Goal: Task Accomplishment & Management: Manage account settings

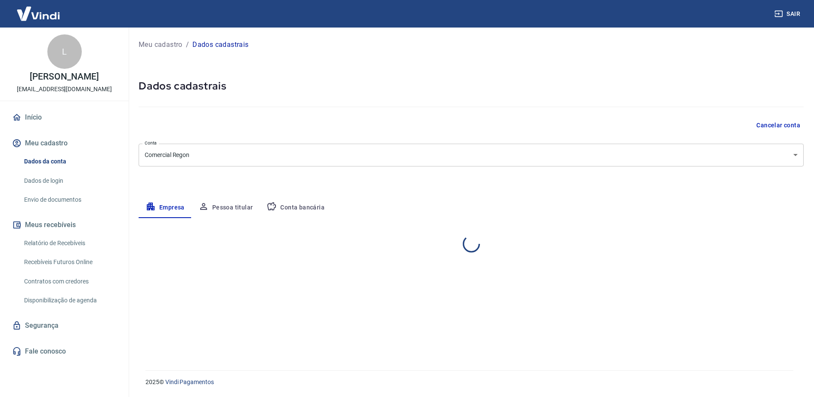
select select "MG"
select select "business"
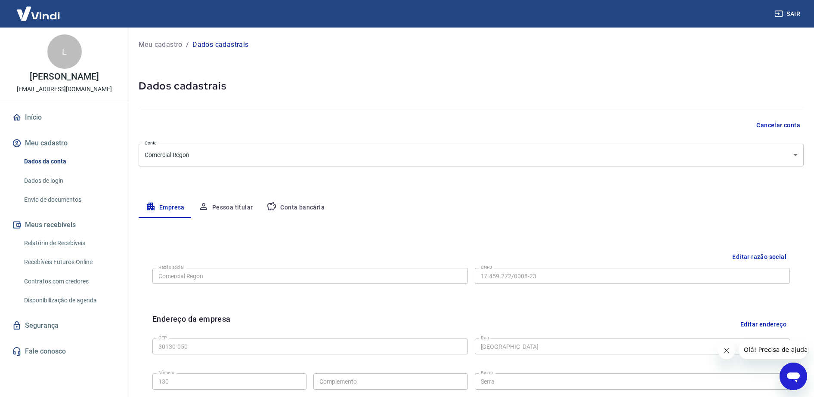
click at [56, 230] on button "Meus recebíveis" at bounding box center [64, 225] width 108 height 19
click at [58, 249] on link "Relatório de Recebíveis" at bounding box center [70, 244] width 98 height 18
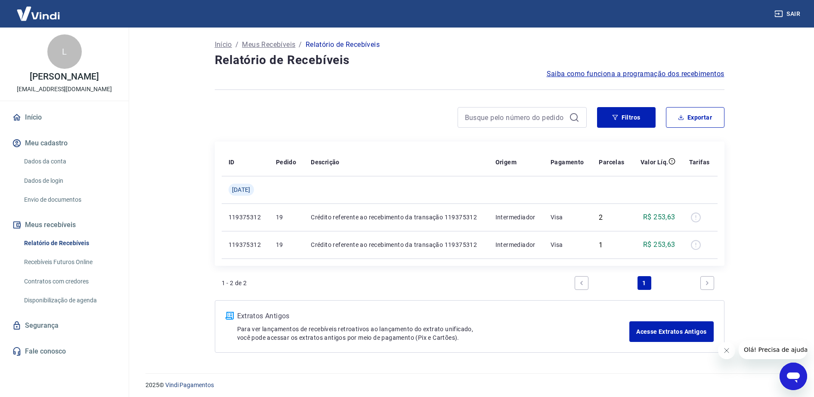
click at [66, 269] on link "Recebíveis Futuros Online" at bounding box center [70, 263] width 98 height 18
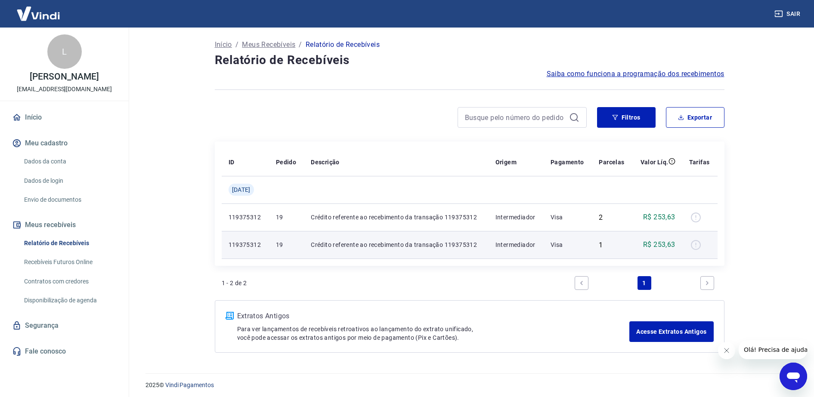
scroll to position [3, 0]
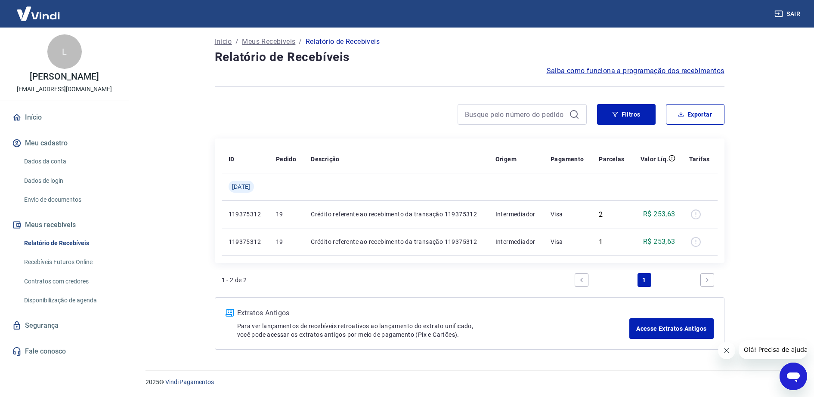
click at [43, 170] on link "Dados da conta" at bounding box center [70, 162] width 98 height 18
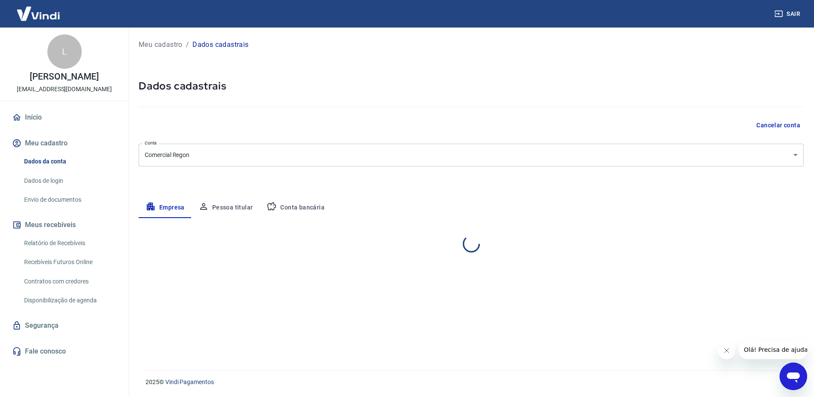
select select "MG"
select select "business"
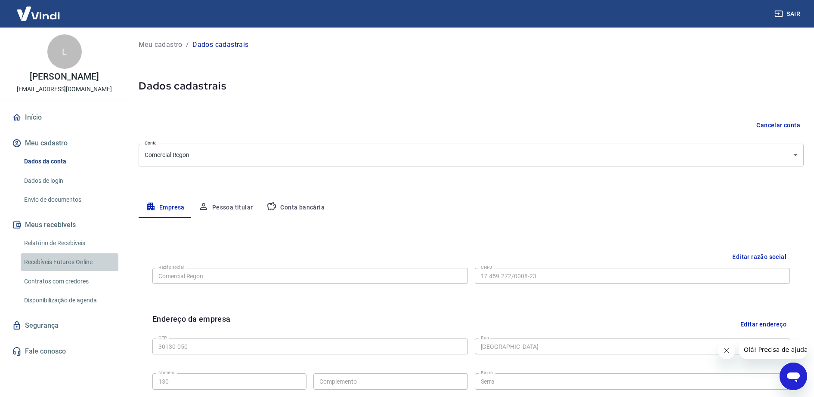
click at [81, 270] on link "Recebíveis Futuros Online" at bounding box center [70, 263] width 98 height 18
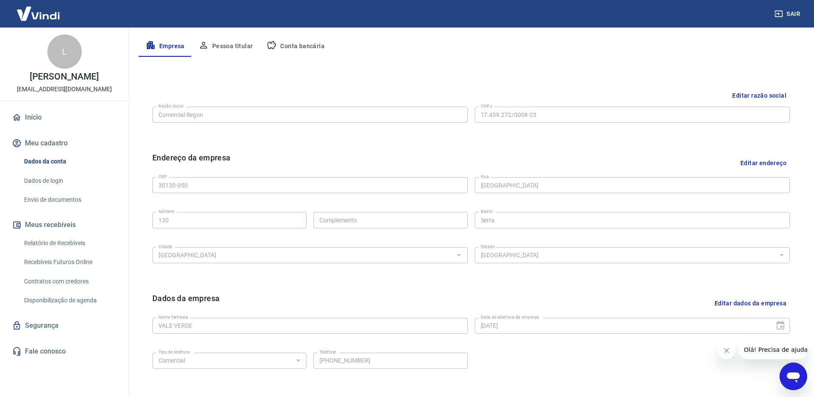
scroll to position [215, 0]
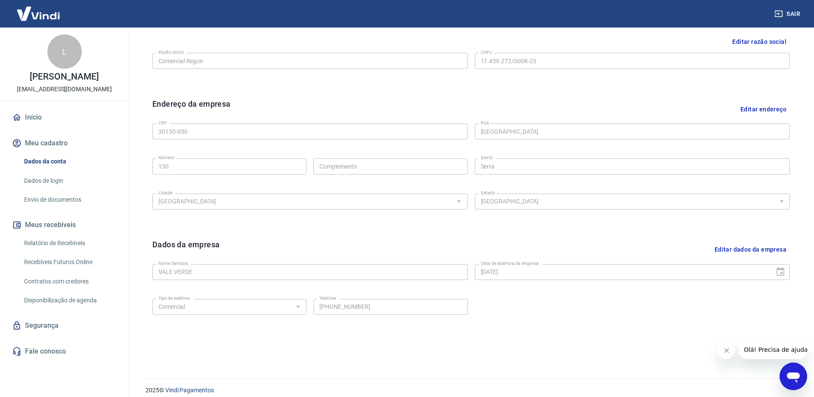
click at [59, 207] on link "Envio de documentos" at bounding box center [70, 200] width 98 height 18
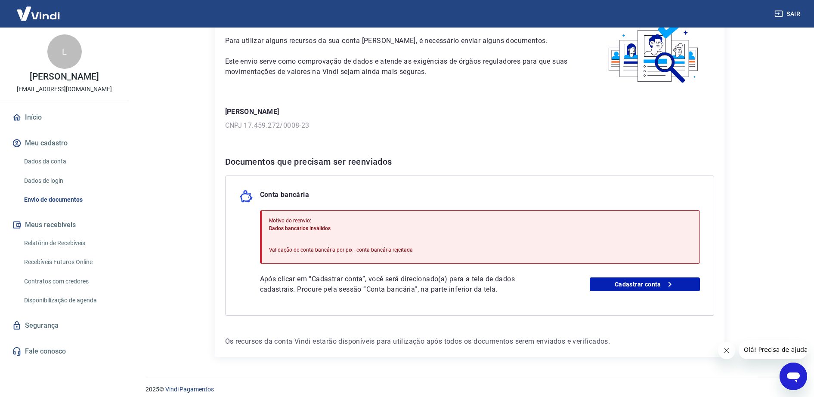
scroll to position [61, 0]
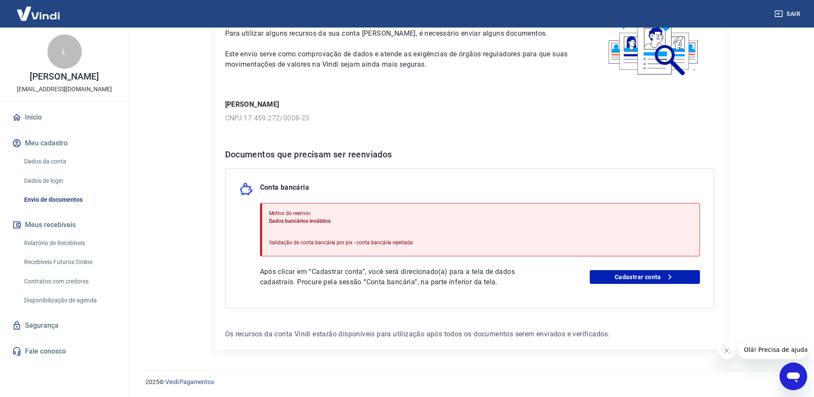
click at [268, 214] on div "Motivo do reenvio: Dados bancários inválidos Validação de conta bancária por pi…" at bounding box center [480, 229] width 440 height 53
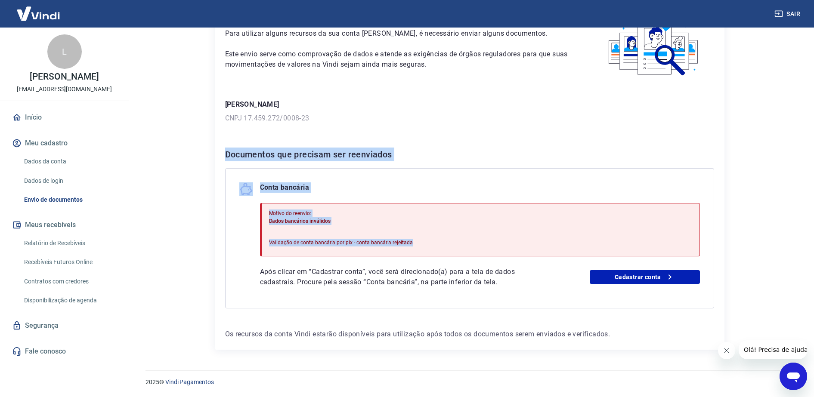
drag, startPoint x: 226, startPoint y: 155, endPoint x: 419, endPoint y: 251, distance: 215.1
click at [419, 251] on div "Documentos que precisam ser reenviados Conta bancária Motivo do reenvio: Dados …" at bounding box center [469, 228] width 489 height 161
copy div "Documentos que precisam ser reenviados Conta bancária Motivo do reenvio: Dados …"
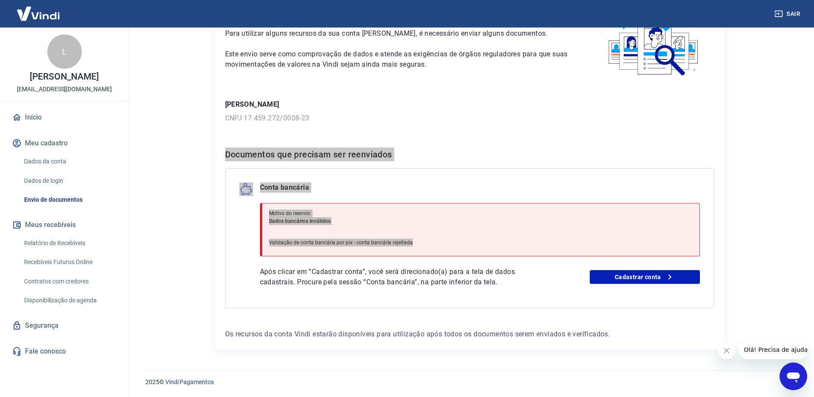
click at [799, 379] on icon "Abrir janela de mensagens" at bounding box center [794, 377] width 16 height 16
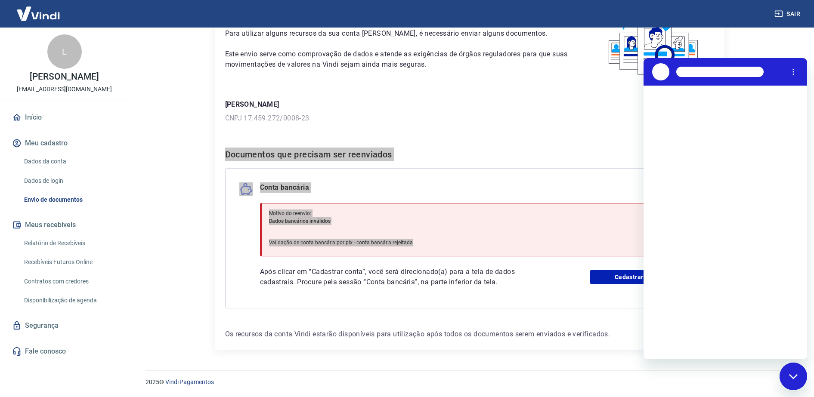
scroll to position [0, 0]
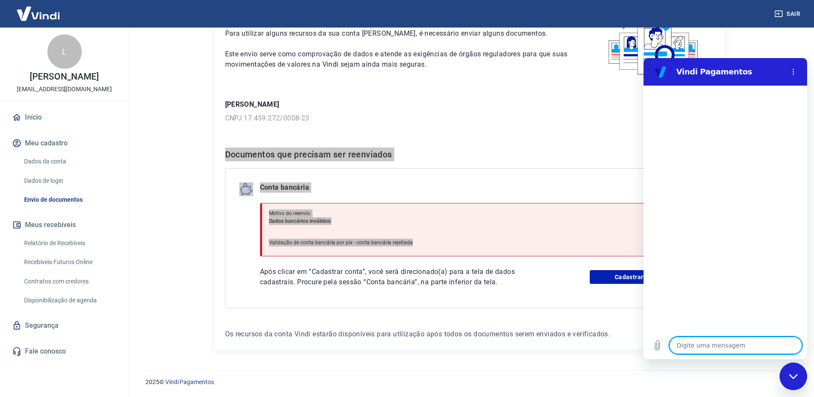
type textarea "O"
type textarea "x"
type textarea "OI"
type textarea "x"
type textarea "O"
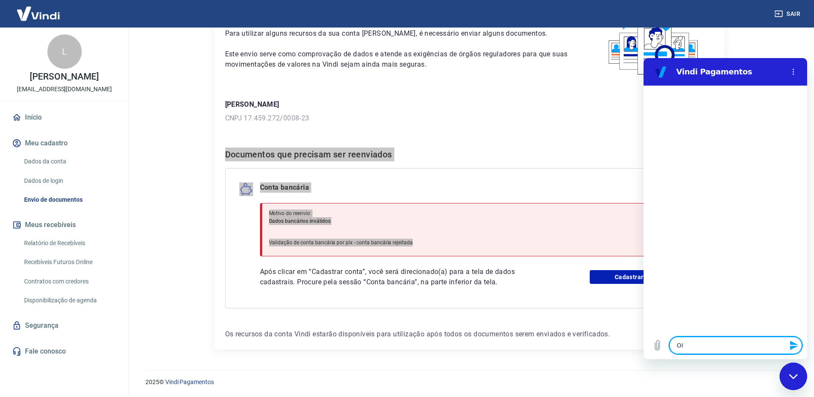
type textarea "x"
type textarea "b"
type textarea "x"
type textarea "bO"
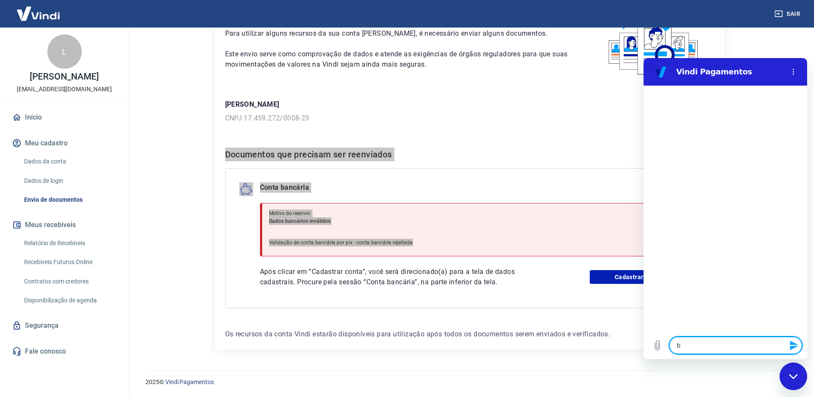
type textarea "x"
type textarea "bOM"
type textarea "x"
type textarea "bOM"
type textarea "x"
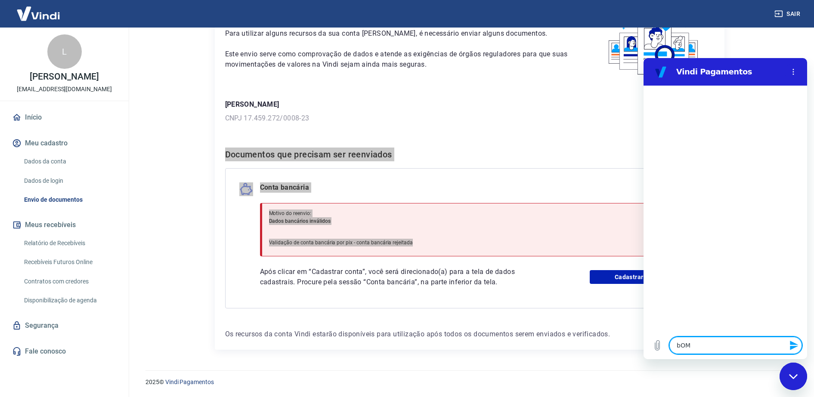
type textarea "bOM D"
type textarea "x"
type textarea "bOM DI"
type textarea "x"
type textarea "bOM DIA"
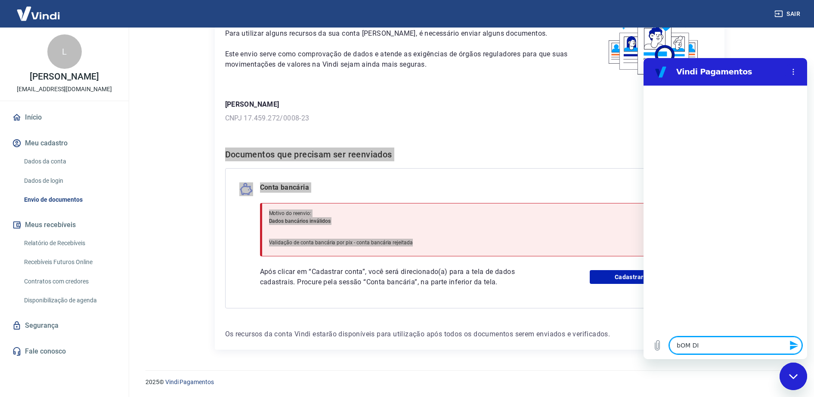
type textarea "x"
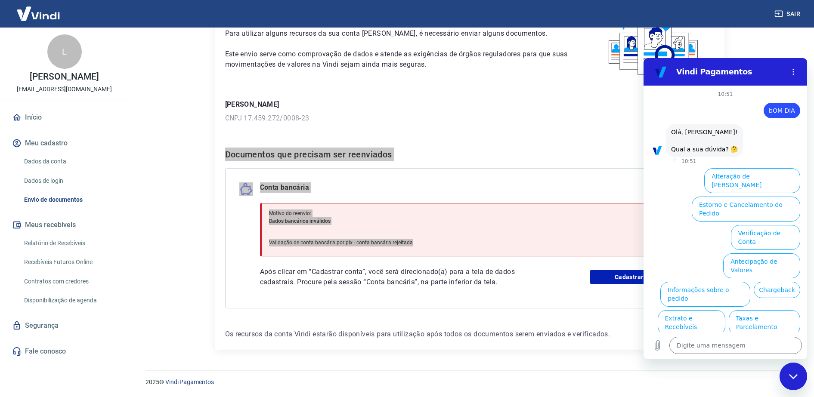
type textarea "x"
